Goal: Task Accomplishment & Management: Manage account settings

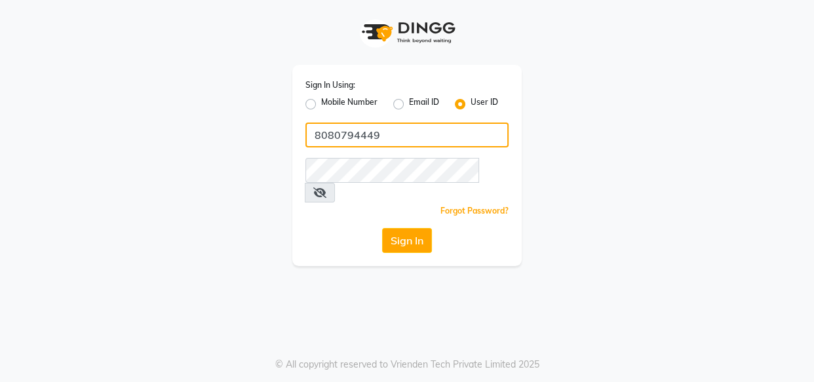
click at [430, 134] on input "8080794449" at bounding box center [406, 135] width 203 height 25
type input "kaizo"
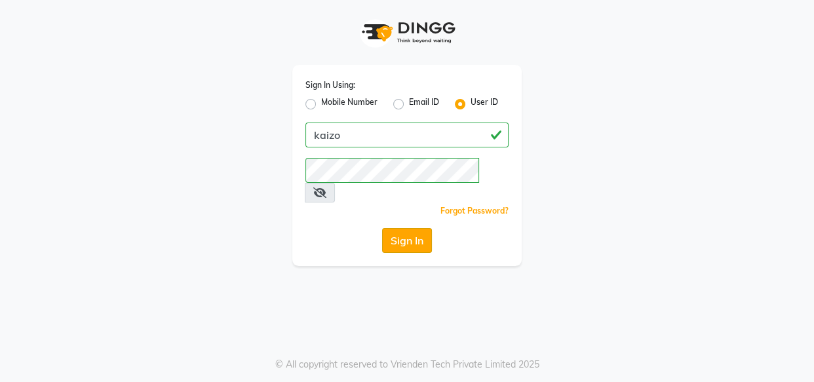
click at [393, 228] on button "Sign In" at bounding box center [407, 240] width 50 height 25
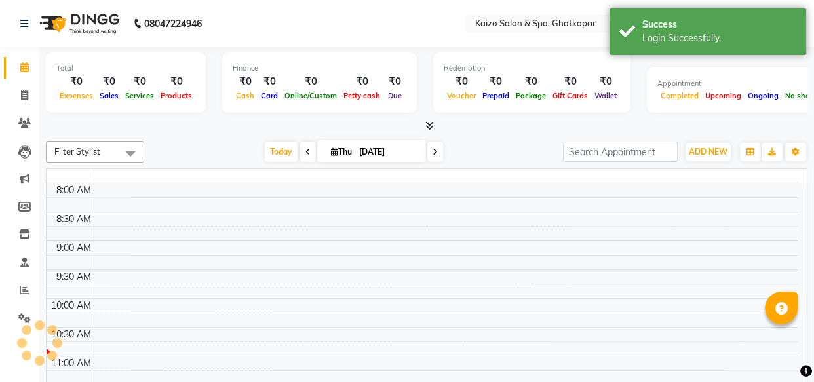
select select "en"
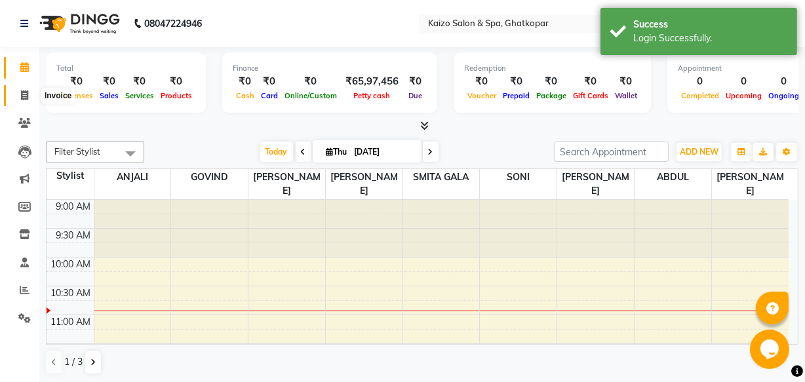
click at [18, 92] on span at bounding box center [24, 95] width 23 height 15
select select "service"
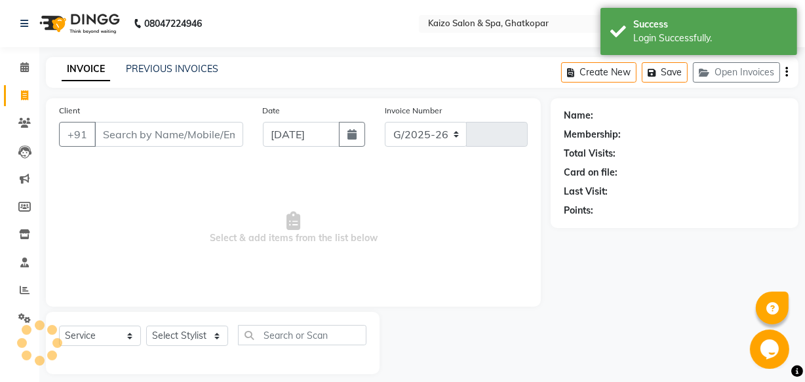
select select "3500"
type input "3265"
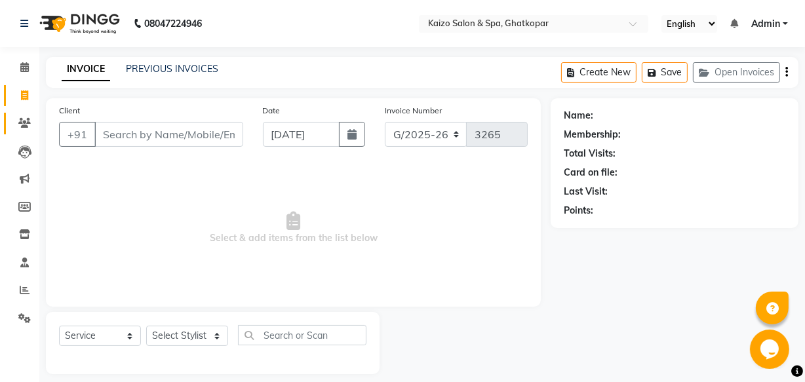
click at [12, 117] on link "Clients" at bounding box center [19, 124] width 31 height 22
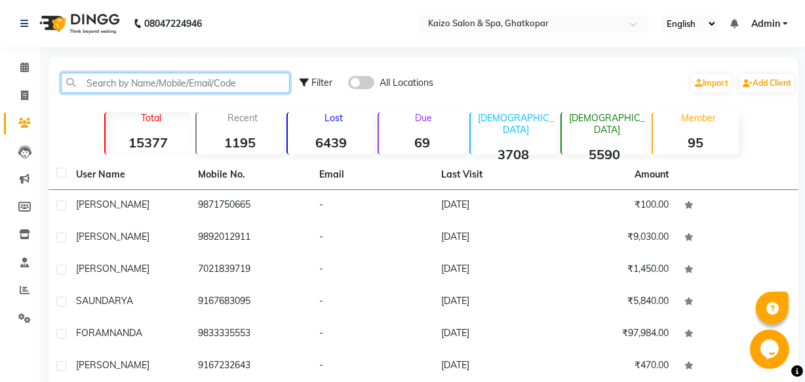
click at [168, 86] on input "text" at bounding box center [175, 83] width 229 height 20
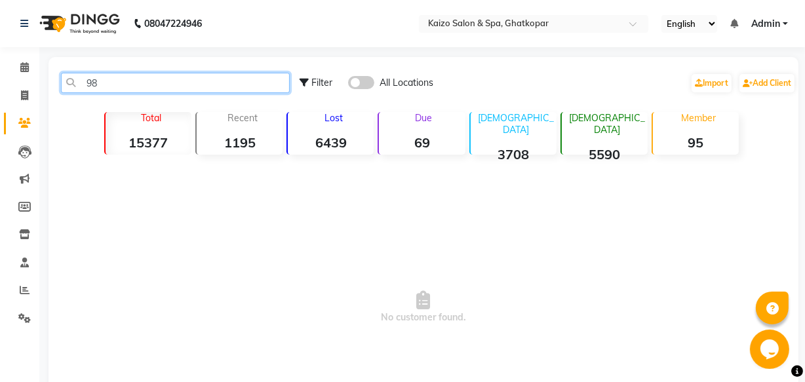
type input "9"
drag, startPoint x: 83, startPoint y: 85, endPoint x: 176, endPoint y: 85, distance: 92.4
click at [176, 85] on input "9867386480" at bounding box center [175, 83] width 229 height 20
type input "9867386480"
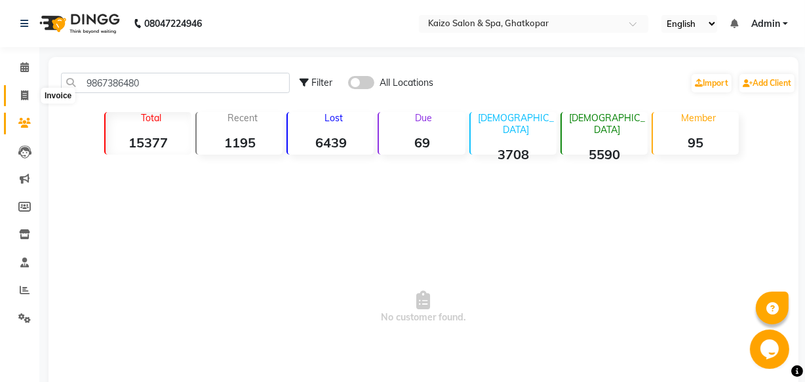
click at [21, 90] on icon at bounding box center [24, 95] width 7 height 10
select select "service"
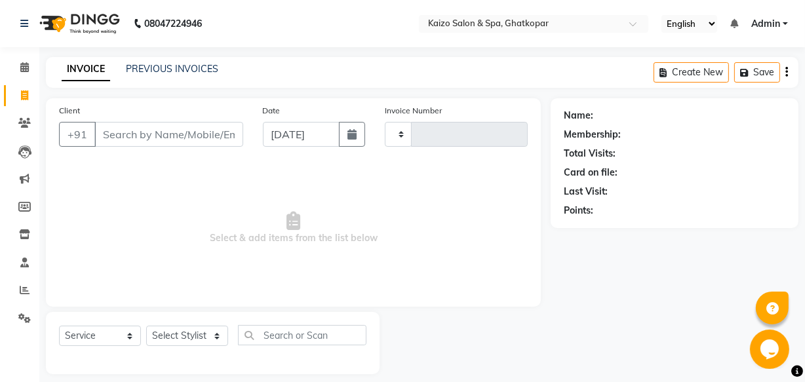
scroll to position [12, 0]
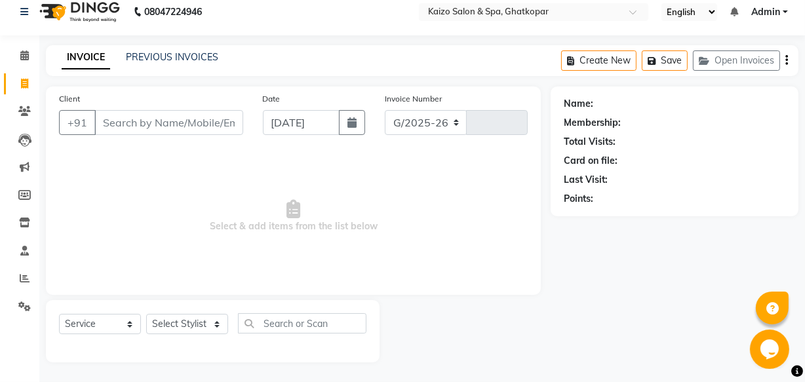
select select "3500"
type input "3265"
type input "9"
click at [216, 173] on span "Select & add items from the list below" at bounding box center [293, 216] width 469 height 131
click at [148, 123] on input "Client" at bounding box center [168, 122] width 149 height 25
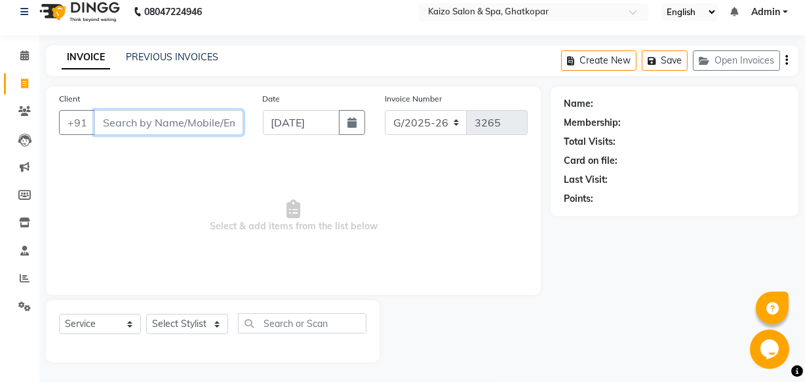
click at [149, 123] on input "Client" at bounding box center [168, 122] width 149 height 25
drag, startPoint x: 101, startPoint y: 123, endPoint x: 185, endPoint y: 126, distance: 83.9
click at [185, 126] on div "[PHONE_NUMBER] Add Client" at bounding box center [151, 122] width 184 height 25
type input "9137707088"
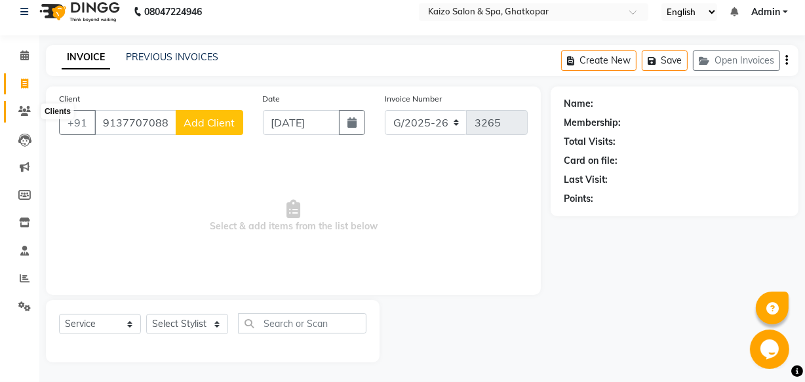
click at [26, 112] on icon at bounding box center [24, 111] width 12 height 10
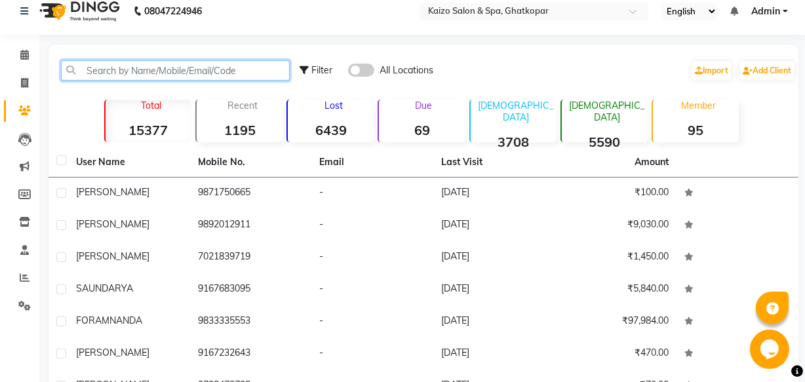
click at [170, 67] on input "text" at bounding box center [175, 70] width 229 height 20
paste input "9137707088"
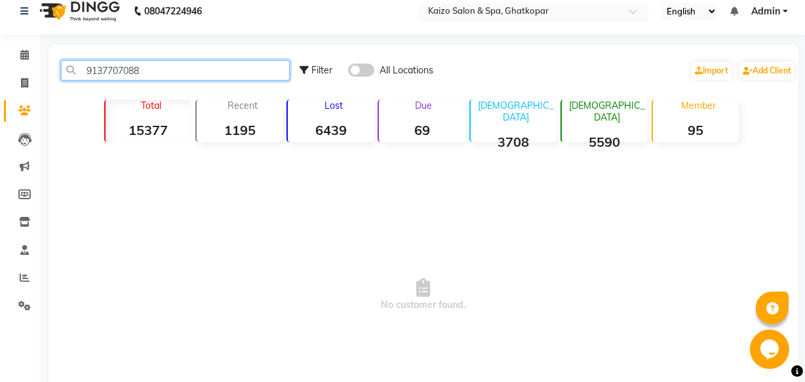
type input "9137707088"
click at [579, 7] on input "text" at bounding box center [520, 12] width 190 height 13
click at [165, 197] on span "No customer found." at bounding box center [423, 294] width 750 height 295
drag, startPoint x: 81, startPoint y: 68, endPoint x: 185, endPoint y: 69, distance: 103.5
click at [185, 68] on input "9137707088" at bounding box center [175, 70] width 229 height 20
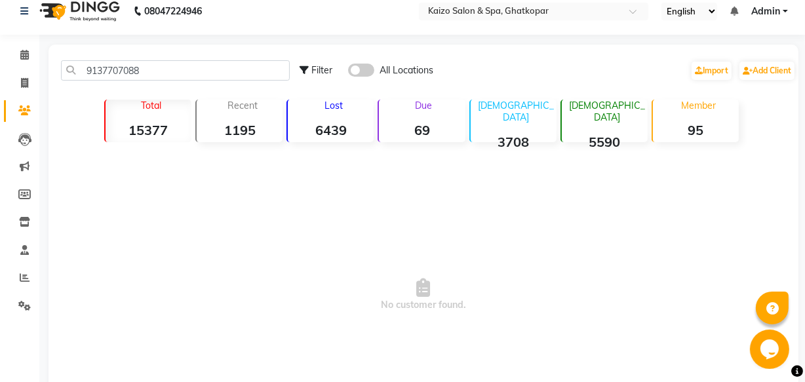
click at [250, 285] on span "No customer found." at bounding box center [423, 294] width 750 height 295
click at [177, 71] on input "9137707088" at bounding box center [175, 70] width 229 height 20
